Goal: Task Accomplishment & Management: Manage account settings

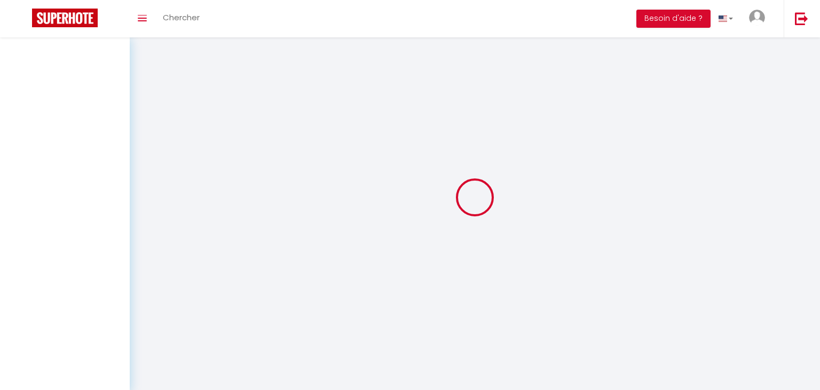
select select "message"
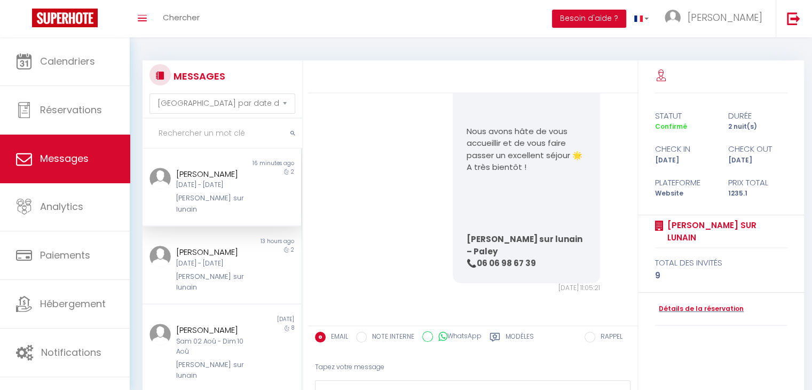
scroll to position [5613, 0]
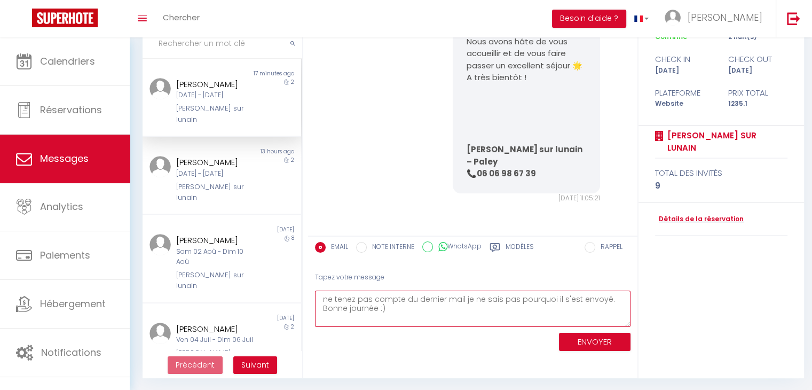
scroll to position [90, 0]
click at [326, 294] on textarea "ne tenez pas compte du dernier mail je ne sais pas pourquoi il s'est envoyé. Bo…" at bounding box center [473, 308] width 316 height 37
type textarea "Ne tenez pas compte du dernier mail je ne sais pas pourquoi il s'est envoyé. Bo…"
click at [602, 344] on button "ENVOYER" at bounding box center [595, 341] width 72 height 19
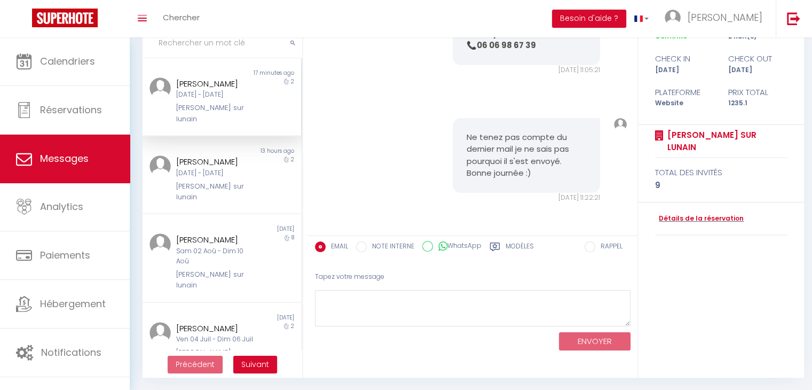
scroll to position [5741, 0]
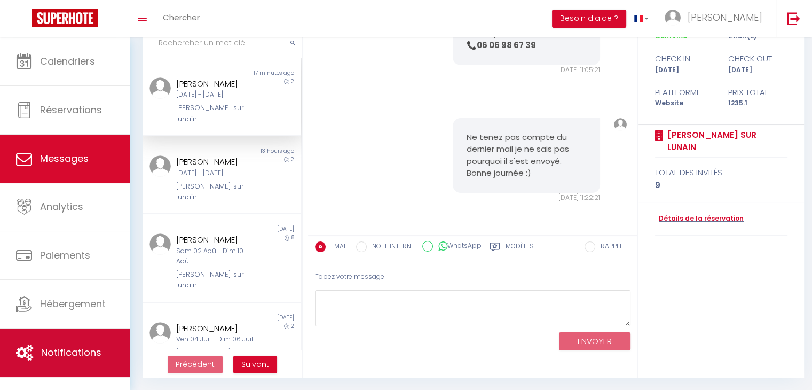
click at [72, 343] on link "Notifications" at bounding box center [65, 352] width 130 height 48
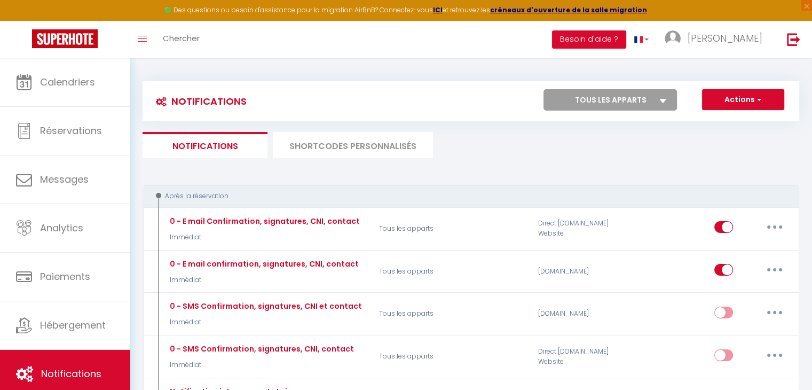
click at [380, 147] on li "SHORTCODES PERSONNALISÉS" at bounding box center [353, 145] width 160 height 26
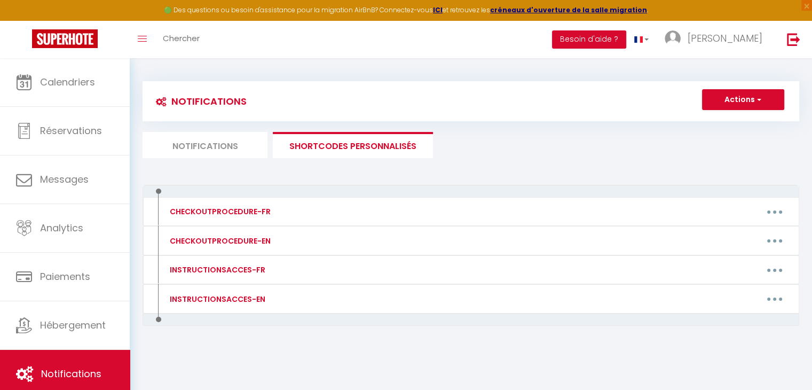
click at [222, 132] on li "Notifications" at bounding box center [205, 145] width 125 height 26
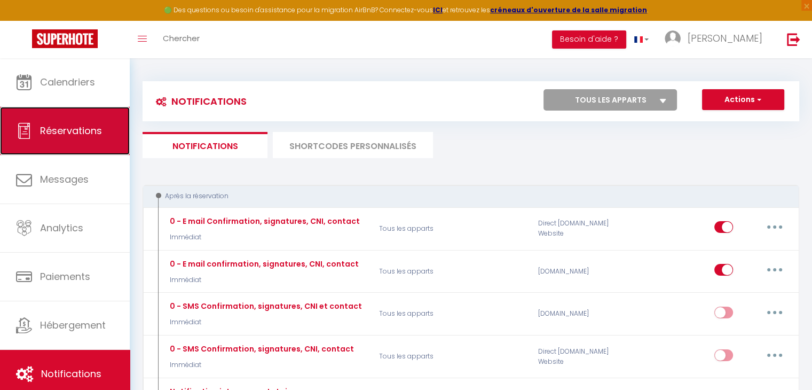
click at [69, 129] on span "Réservations" at bounding box center [71, 130] width 62 height 13
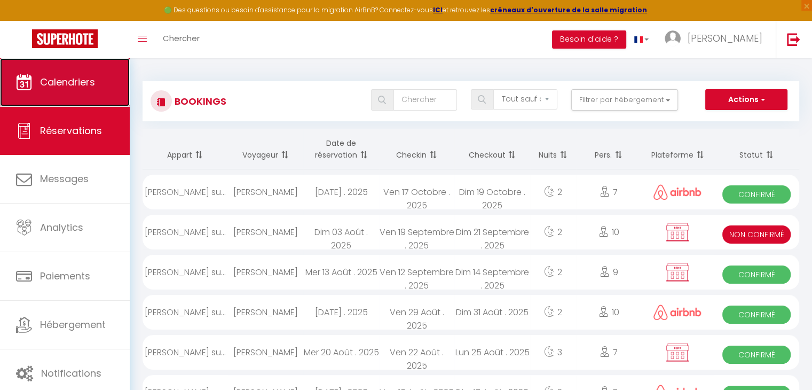
click at [91, 102] on link "Calendriers" at bounding box center [65, 82] width 130 height 48
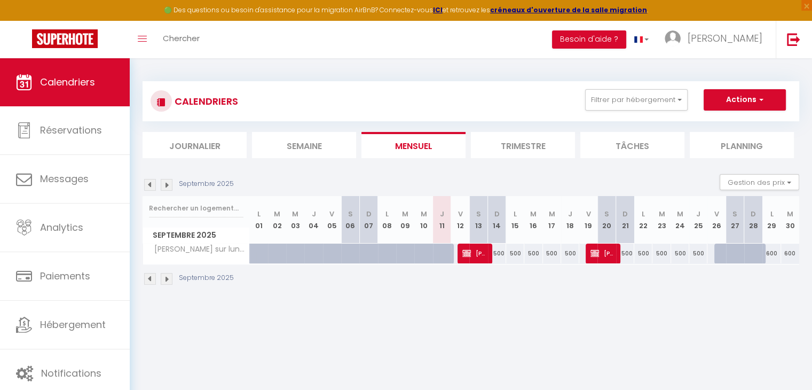
click at [499, 254] on div "500" at bounding box center [497, 253] width 18 height 20
type input "500"
select select "1"
type input "Dim 14 Septembre 2025"
type input "Lun 15 Septembre 2025"
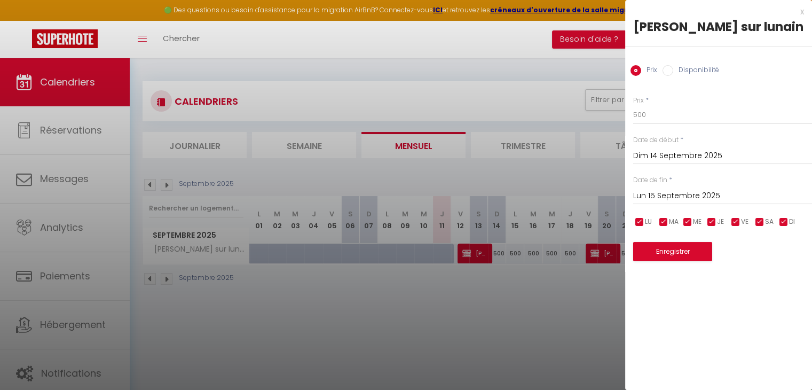
click at [672, 73] on div "Disponibilité" at bounding box center [691, 71] width 57 height 12
click at [672, 73] on input "Disponibilité" at bounding box center [668, 70] width 11 height 11
radio input "true"
radio input "false"
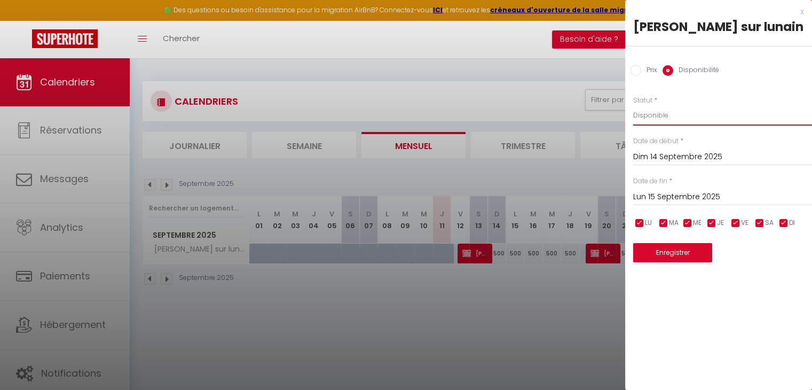
click at [671, 115] on select "Disponible Indisponible" at bounding box center [722, 115] width 179 height 20
select select "0"
click at [633, 105] on select "Disponible Indisponible" at bounding box center [722, 115] width 179 height 20
click at [677, 253] on button "Enregistrer" at bounding box center [672, 252] width 79 height 19
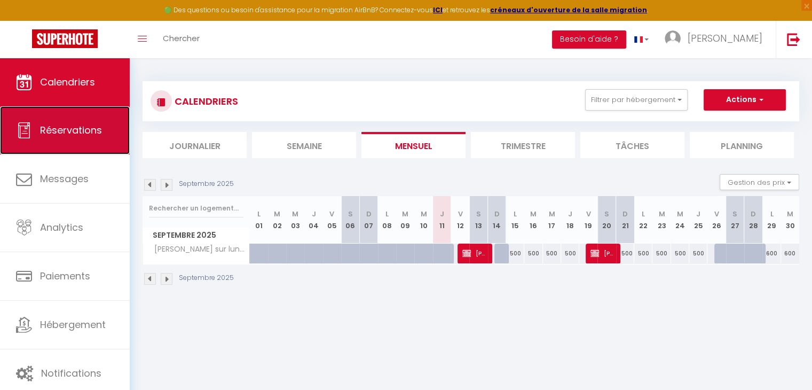
click at [93, 127] on span "Réservations" at bounding box center [71, 129] width 62 height 13
select select "not_cancelled"
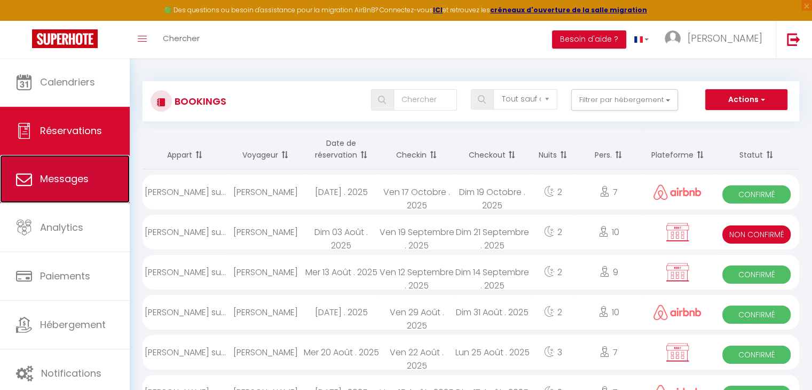
click at [77, 177] on span "Messages" at bounding box center [64, 178] width 49 height 13
select select "message"
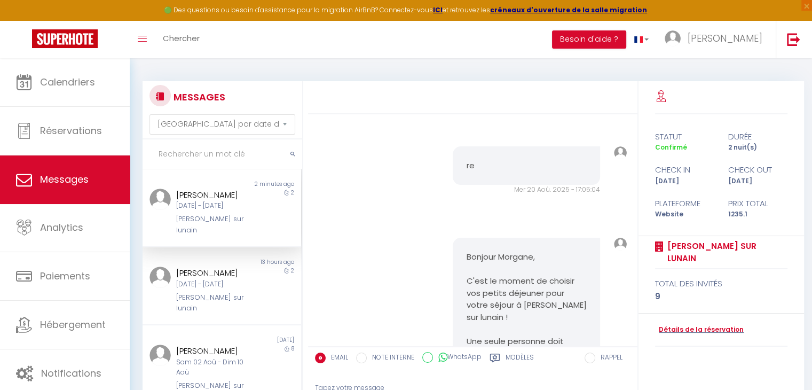
scroll to position [5741, 0]
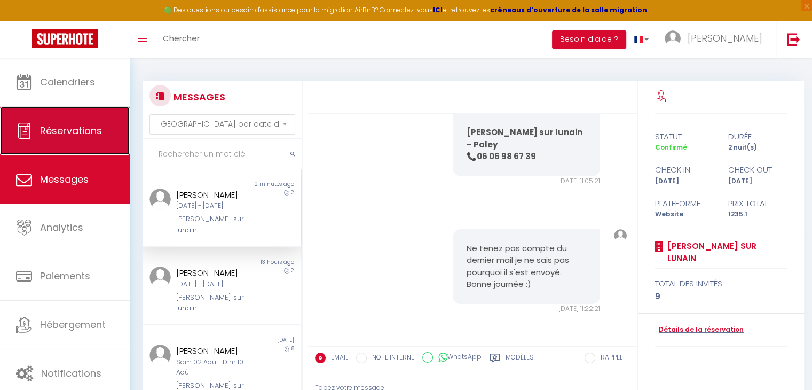
click at [90, 129] on span "Réservations" at bounding box center [71, 130] width 62 height 13
select select "not_cancelled"
select select
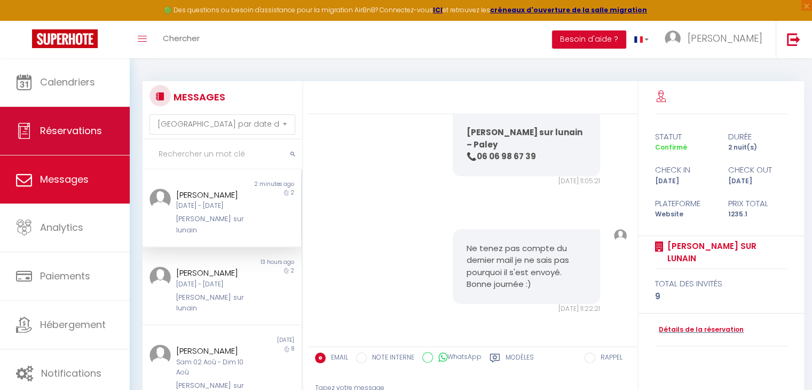
select select
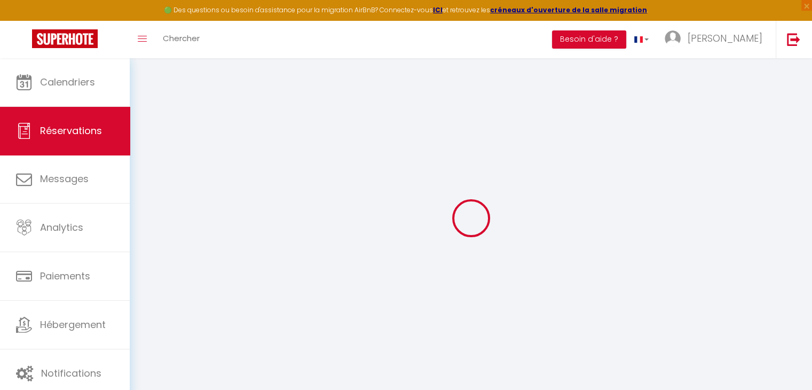
select select
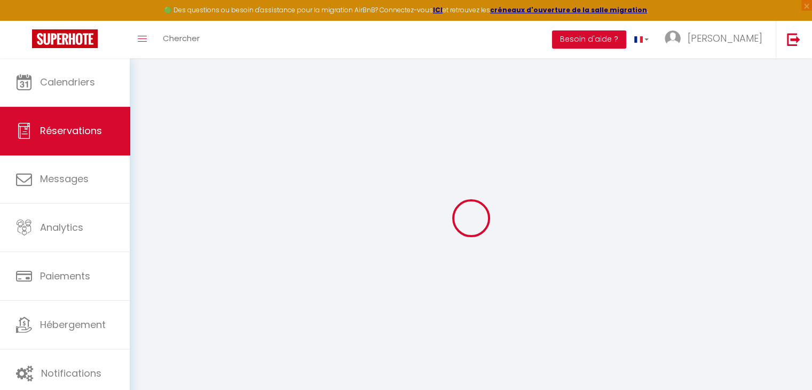
select select
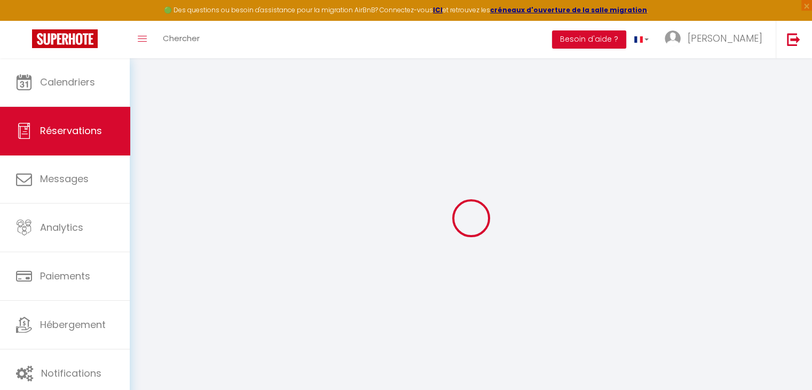
select select
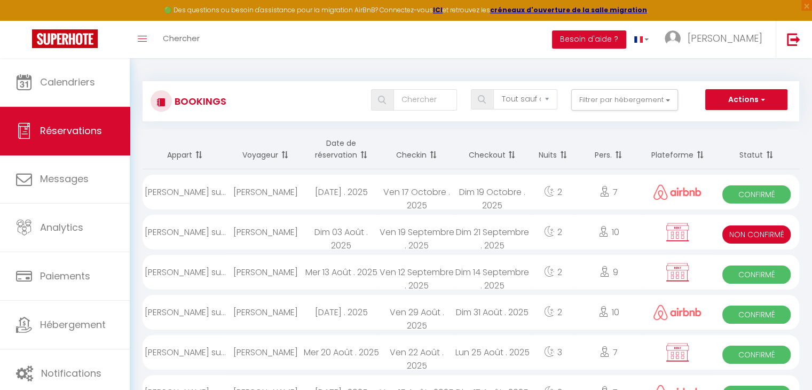
click at [272, 272] on div "[PERSON_NAME]" at bounding box center [265, 272] width 75 height 35
select select "OK"
select select "0"
select select "1"
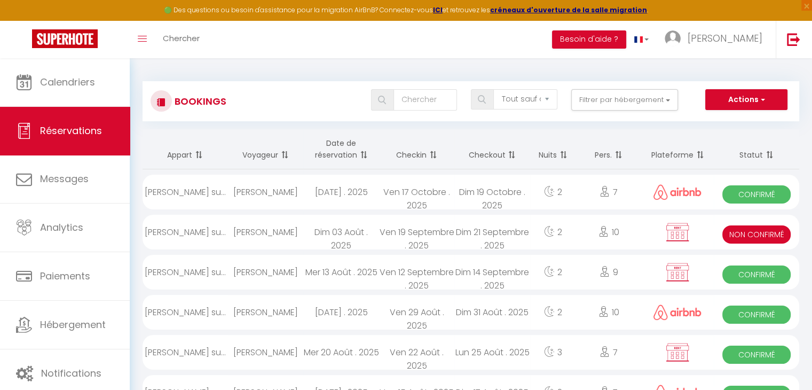
select select "1"
select select
select select "40417"
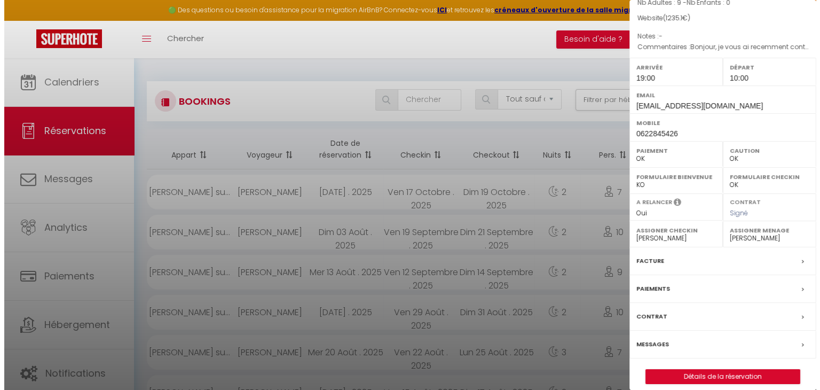
scroll to position [123, 0]
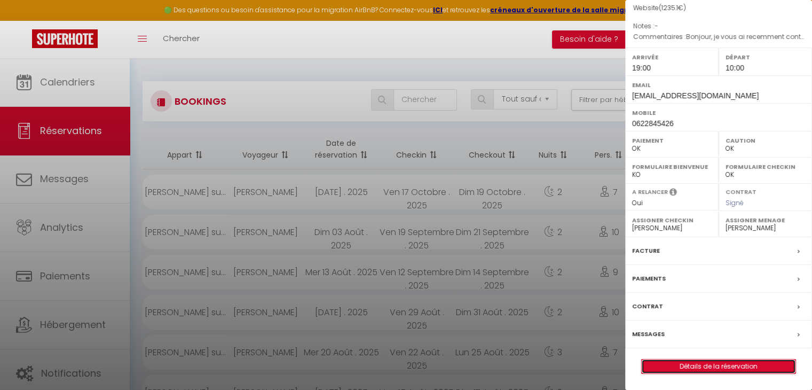
click at [730, 369] on link "Détails de la réservation" at bounding box center [719, 366] width 154 height 14
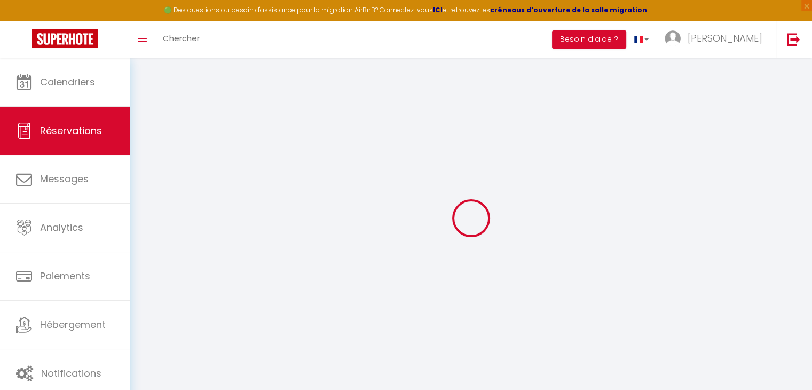
type input "MORGANE"
type input "[PERSON_NAME]"
type input "[EMAIL_ADDRESS][DOMAIN_NAME]"
type input "0622845426"
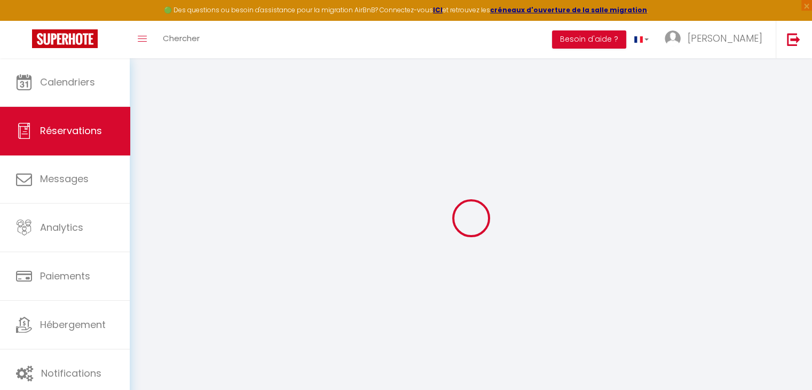
type input "0622845426"
type input "25300"
type input "[STREET_ADDRESS]"
type input "Arçon"
select select "FR"
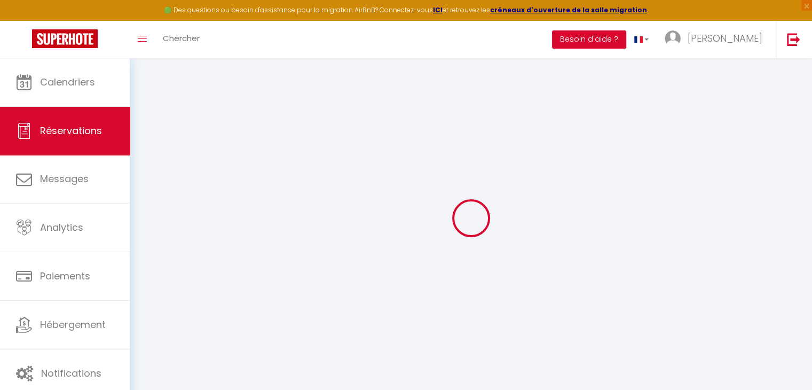
select select "59225"
select select "1"
type input "Ven 12 Septembre 2025"
select select
type input "Dim 14 Septembre 2025"
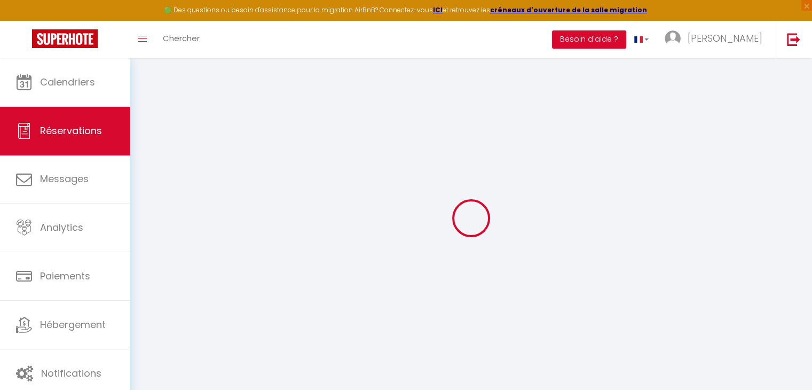
select select
type input "9"
select select "12"
select select "15"
type input "1200"
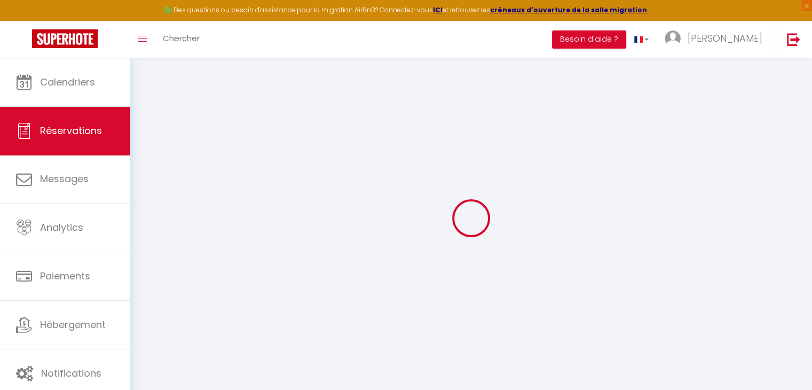
checkbox input "false"
type input "0"
select select "69"
type input "0"
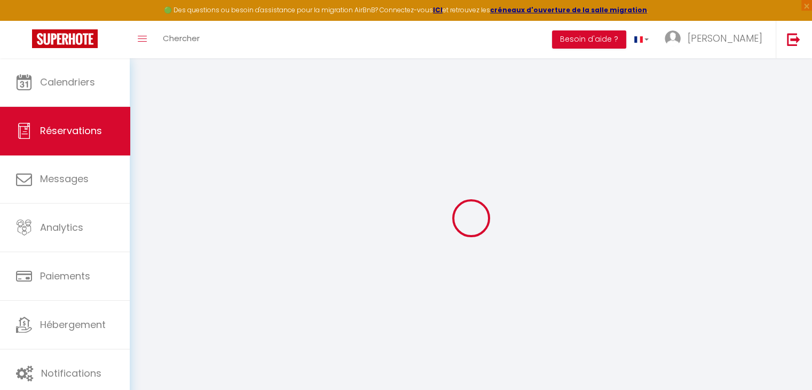
type input "0"
select select
checkbox input "false"
select select
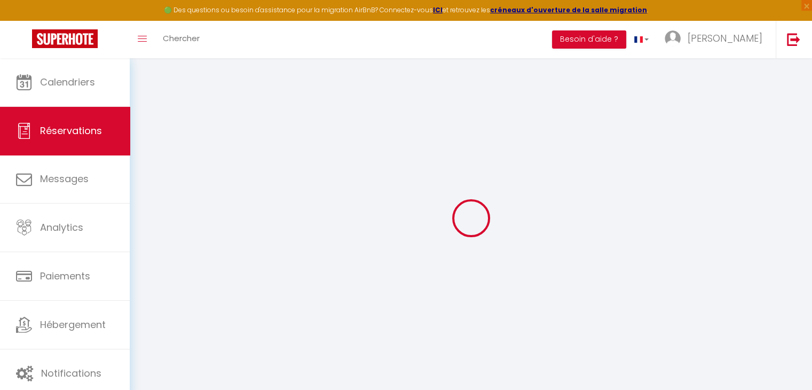
select select
checkbox input "false"
select select
checkbox input "false"
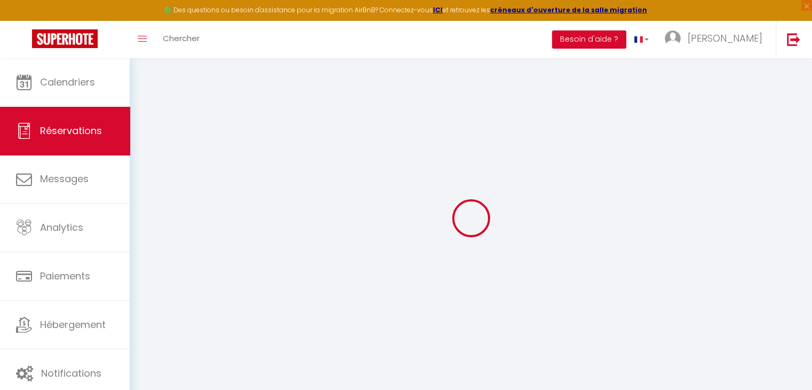
select select
checkbox input "false"
type voyageur1 "Bonjour, je vous ai recemment contacté sur Airbnb pour avoir plus amples inform…"
type input "35.1"
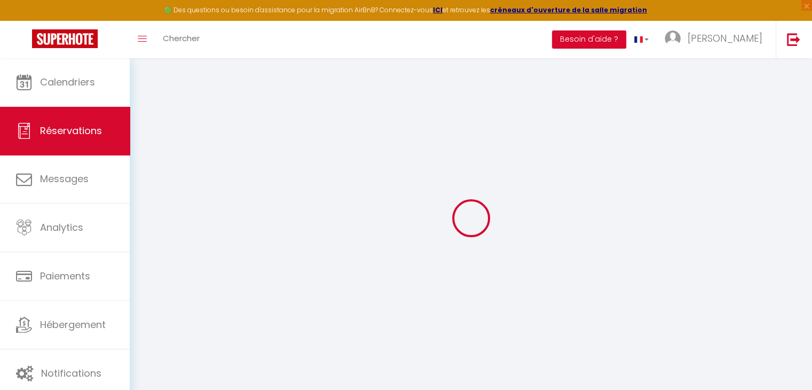
select select
checkbox input "false"
select select "19:00"
select select "10:00"
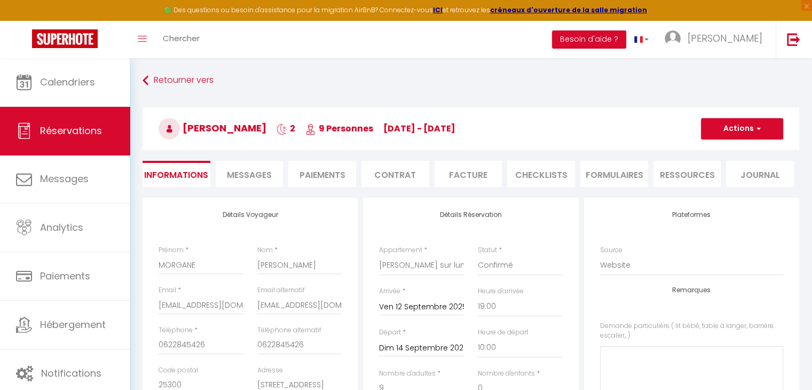
click at [319, 174] on li "Paiements" at bounding box center [322, 174] width 68 height 26
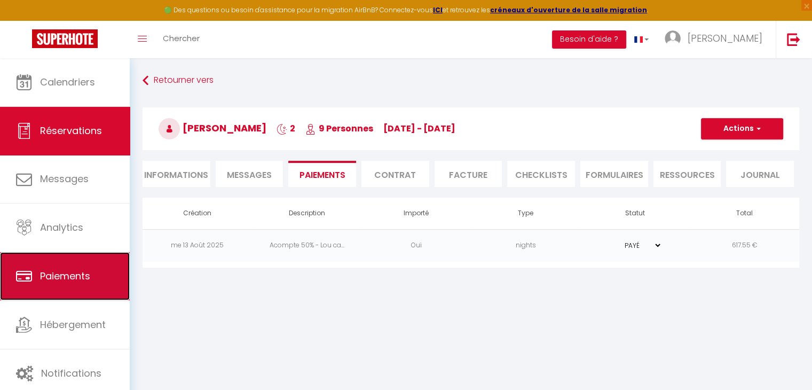
click at [82, 278] on span "Paiements" at bounding box center [65, 275] width 50 height 13
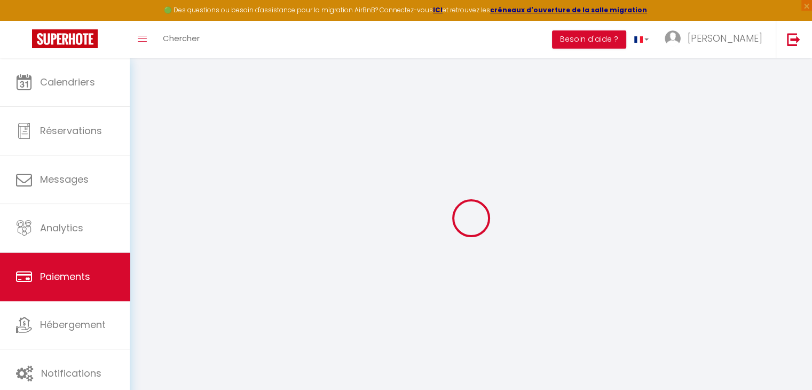
select select "2"
select select "0"
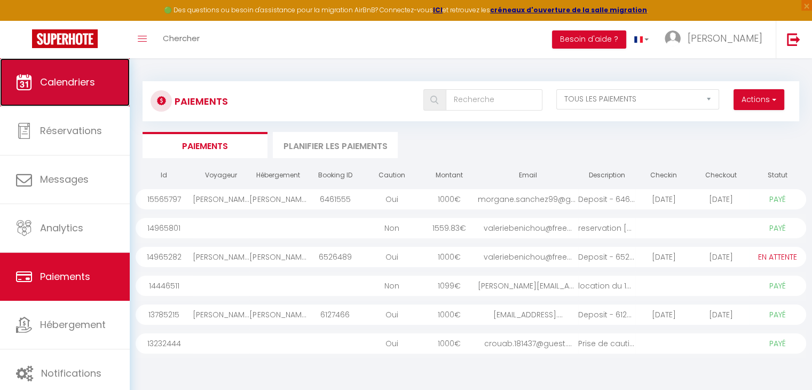
click at [41, 83] on span "Calendriers" at bounding box center [67, 81] width 55 height 13
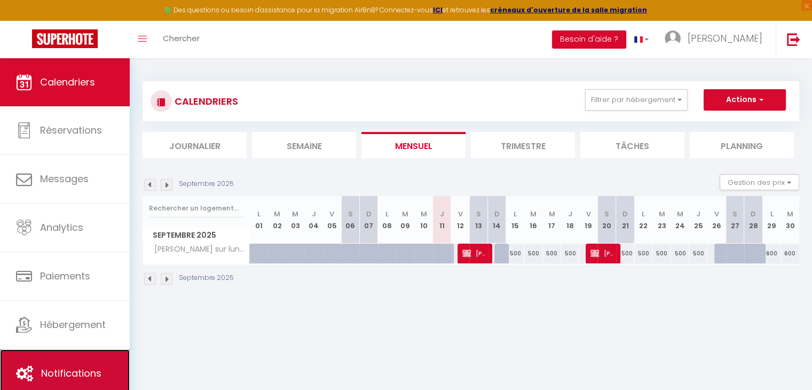
click at [60, 366] on span "Notifications" at bounding box center [71, 372] width 60 height 13
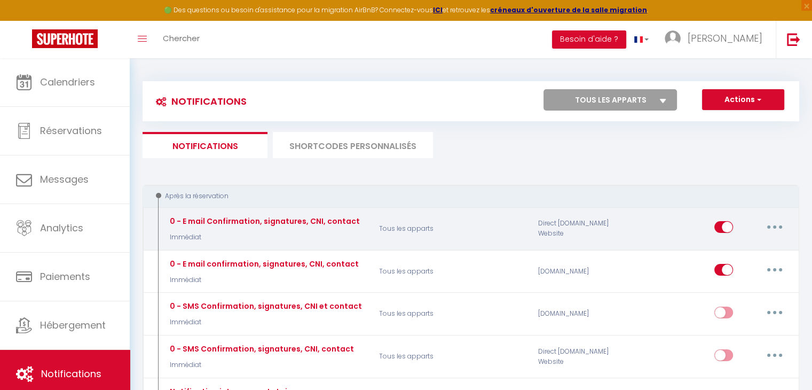
click at [781, 229] on button "button" at bounding box center [775, 226] width 30 height 17
click at [743, 248] on link "Editer" at bounding box center [746, 251] width 79 height 18
type input "0 - E mail Confirmation, signatures, CNI, contact"
select select "Immédiat"
select select "if_booking_is_paid"
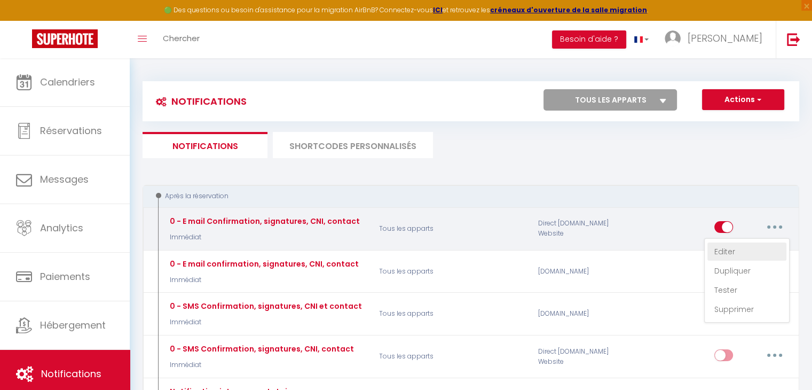
checkbox input "true"
checkbox input "false"
radio input "true"
type input "Merci de confirmer votre réservation - [BOOKING:ID] - [GUEST:FIRST_NAME] [GUEST…"
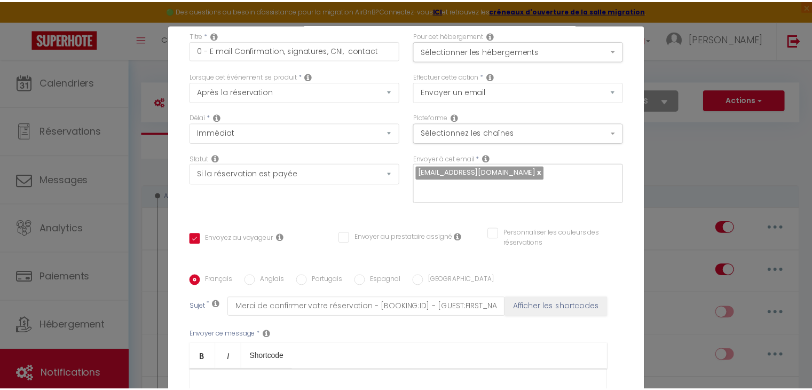
scroll to position [15, 0]
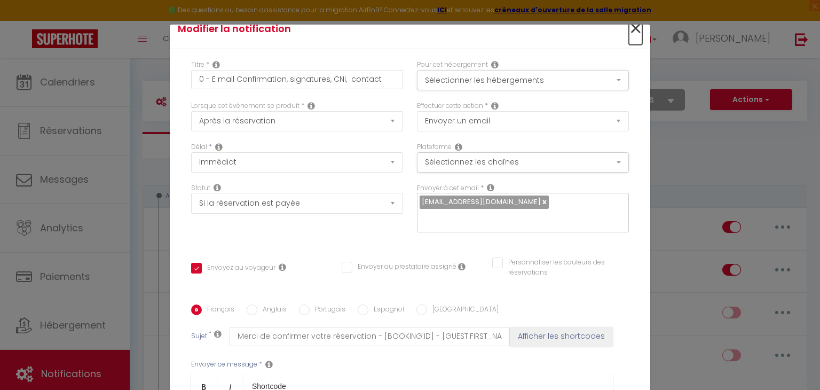
click at [629, 28] on span "×" at bounding box center [635, 29] width 13 height 32
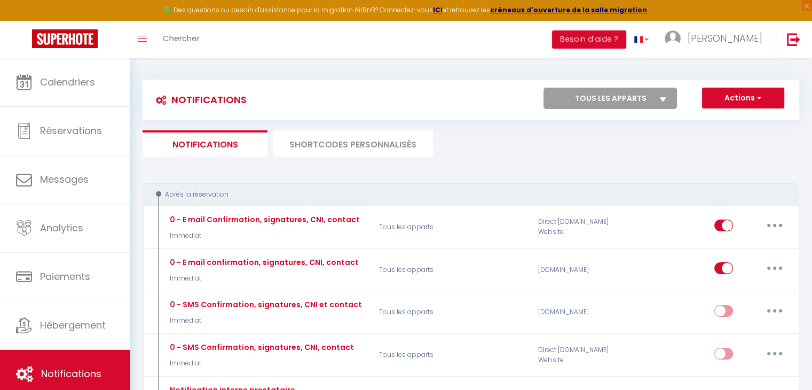
scroll to position [0, 0]
